Goal: Find specific page/section: Find specific page/section

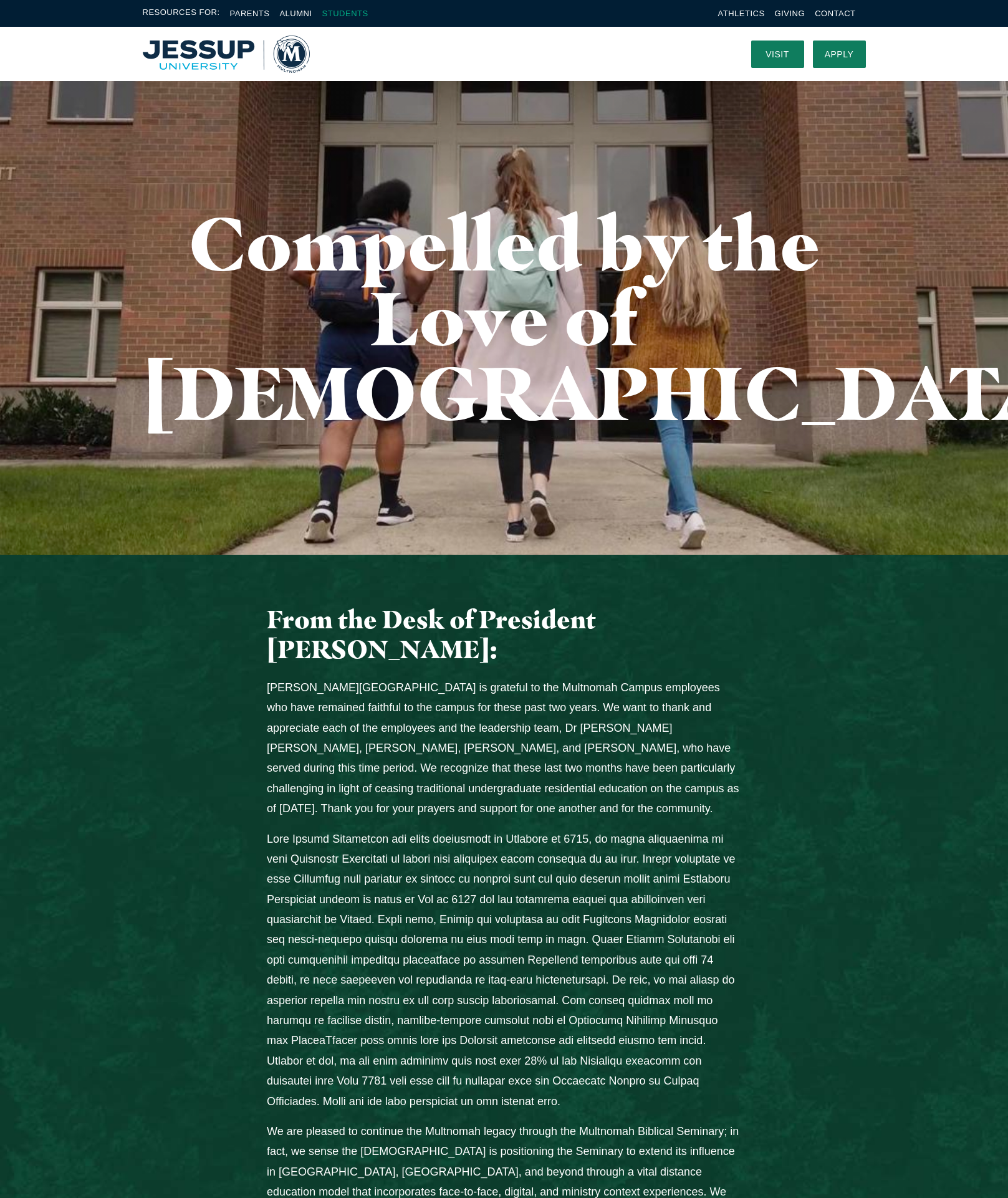
click at [357, 12] on link "Students" at bounding box center [345, 13] width 46 height 10
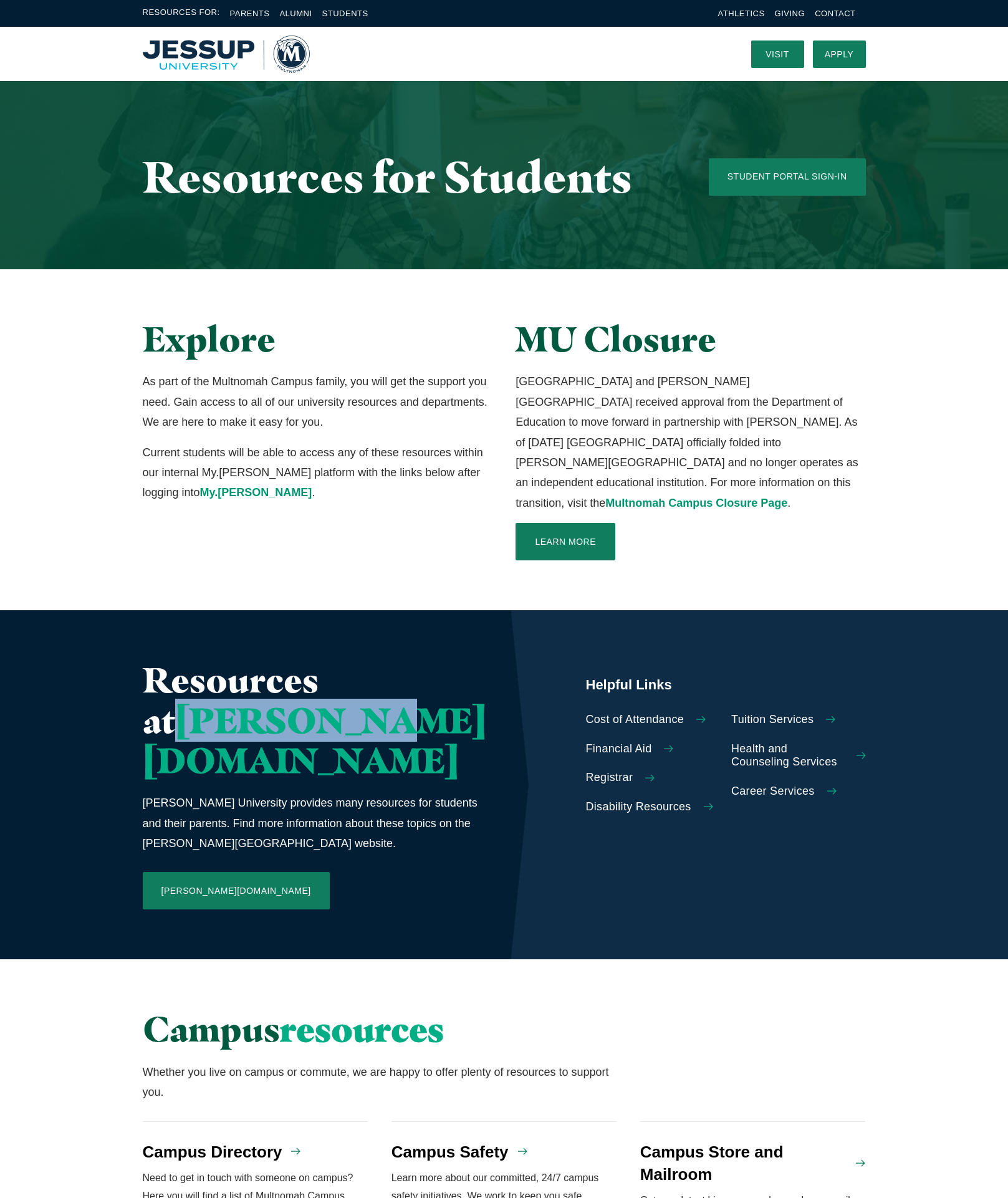
drag, startPoint x: 140, startPoint y: 697, endPoint x: 336, endPoint y: 697, distance: 196.0
click at [336, 697] on div "Resources at Jessup.edu Jessup University provides many resources for students …" at bounding box center [504, 785] width 798 height 349
drag, startPoint x: 336, startPoint y: 697, endPoint x: 295, endPoint y: 696, distance: 41.0
copy span "Jessup.edu"
